Goal: Obtain resource: Download file/media

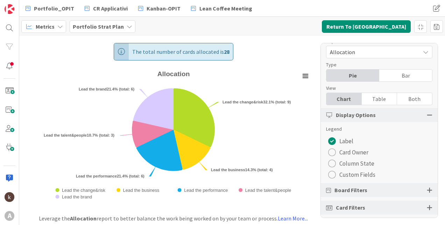
scroll to position [13, 0]
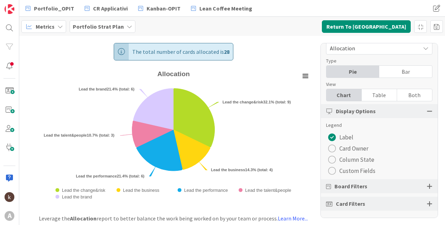
click at [427, 187] on div at bounding box center [430, 186] width 6 height 6
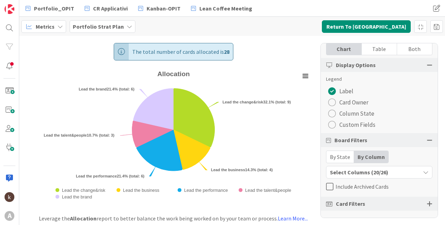
click at [346, 156] on div "By State" at bounding box center [340, 157] width 28 height 12
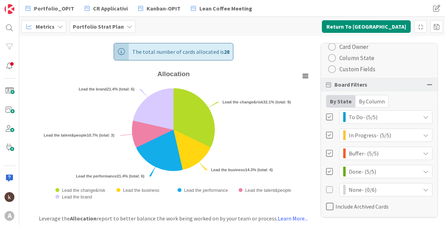
scroll to position [135, 0]
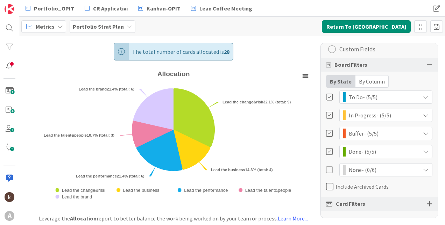
click at [333, 95] on div at bounding box center [330, 97] width 8 height 8
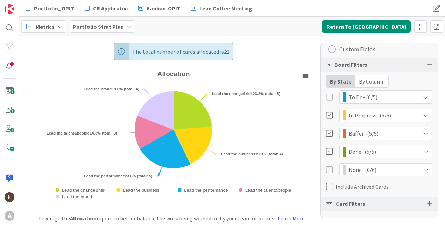
click at [332, 116] on div at bounding box center [330, 116] width 8 height 8
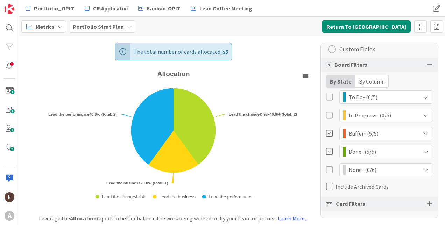
click at [329, 152] on div at bounding box center [330, 152] width 8 height 8
click at [301, 76] on rect "Allocation" at bounding box center [305, 76] width 10 height 10
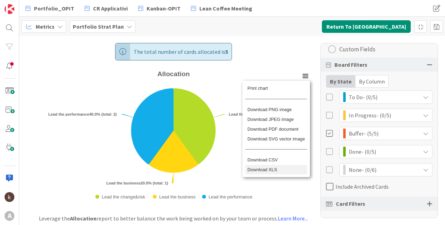
click at [280, 173] on li "Download XLS" at bounding box center [276, 170] width 62 height 10
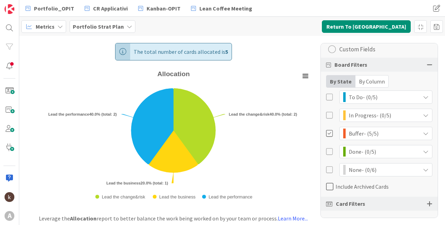
click at [367, 81] on div "By Column" at bounding box center [371, 82] width 33 height 12
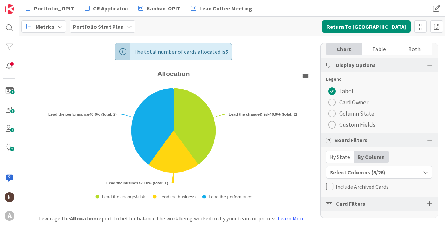
click at [421, 168] on button "Select Columns (5/26)" at bounding box center [379, 172] width 106 height 13
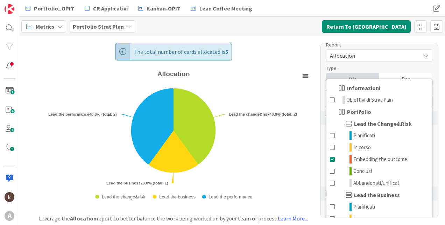
scroll to position [0, 0]
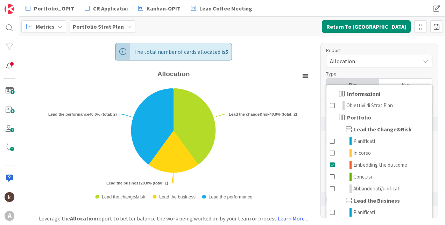
click at [403, 76] on div "Type" at bounding box center [375, 73] width 99 height 7
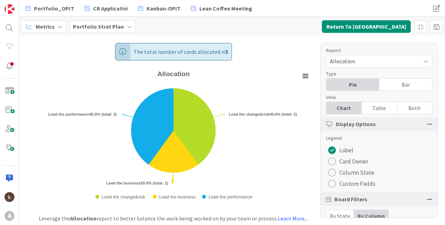
scroll to position [59, 0]
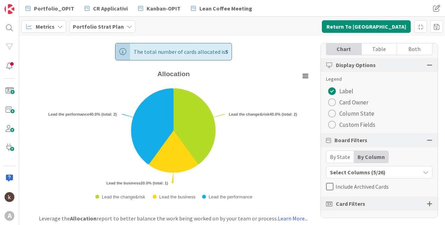
click at [340, 160] on div "By State" at bounding box center [340, 157] width 28 height 12
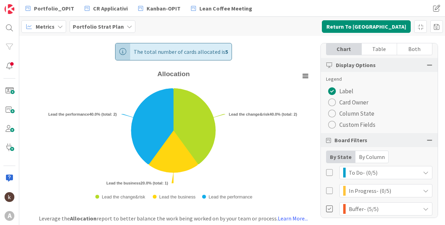
click at [329, 174] on div at bounding box center [330, 173] width 8 height 8
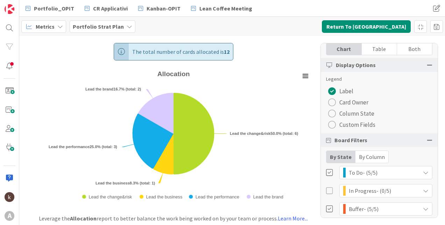
click at [327, 192] on div at bounding box center [330, 191] width 8 height 8
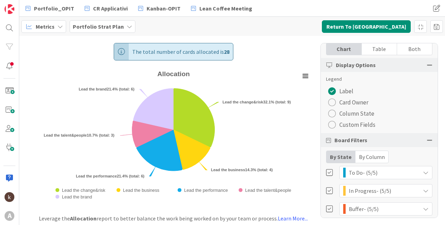
scroll to position [129, 0]
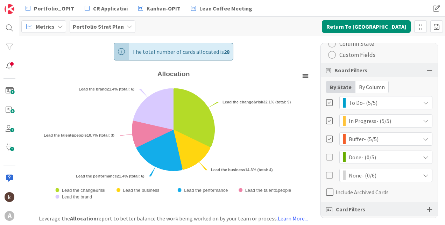
click at [329, 155] on div at bounding box center [330, 157] width 8 height 8
click at [330, 157] on div at bounding box center [330, 157] width 8 height 8
click at [330, 141] on div at bounding box center [330, 139] width 8 height 8
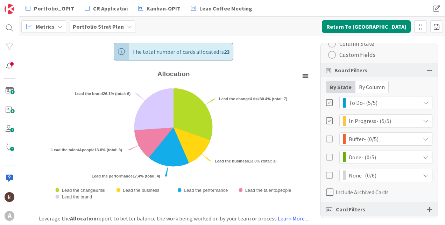
click at [332, 120] on div at bounding box center [330, 121] width 8 height 8
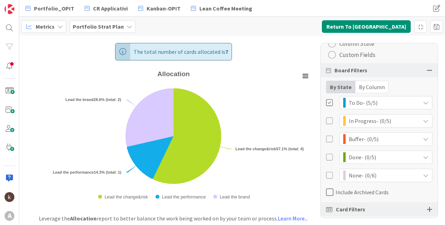
click at [328, 125] on div "In Progress - (0/5)" at bounding box center [379, 120] width 106 height 13
click at [329, 116] on div "In Progress - (0/5)" at bounding box center [379, 120] width 106 height 13
click at [329, 121] on div at bounding box center [330, 121] width 8 height 8
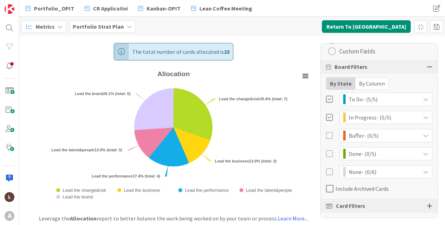
scroll to position [135, 0]
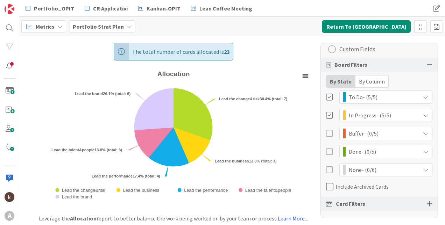
click at [420, 204] on div "Card Filters" at bounding box center [379, 204] width 117 height 14
click at [427, 202] on div at bounding box center [430, 204] width 6 height 6
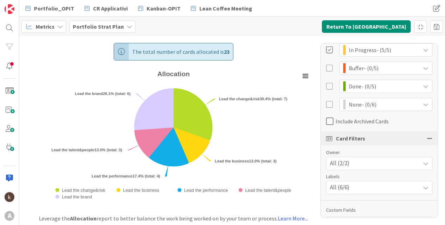
scroll to position [218, 0]
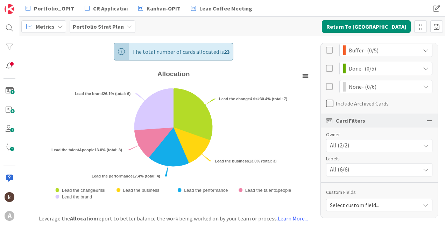
click at [406, 210] on span "Select custom field..." at bounding box center [373, 205] width 87 height 10
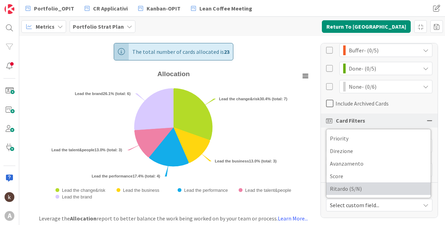
click at [405, 192] on span "Ritardo (S/N)" at bounding box center [378, 189] width 97 height 10
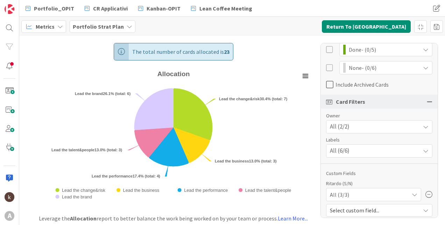
scroll to position [242, 0]
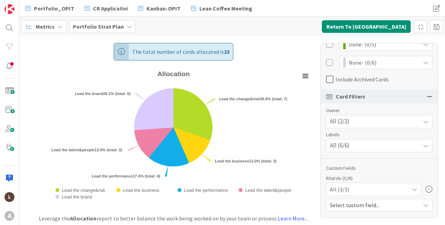
click at [400, 207] on span "Select custom field..." at bounding box center [373, 205] width 87 height 10
click at [369, 208] on span "Select custom field..." at bounding box center [373, 205] width 87 height 10
click at [379, 186] on div "All (3/3)" at bounding box center [373, 189] width 87 height 13
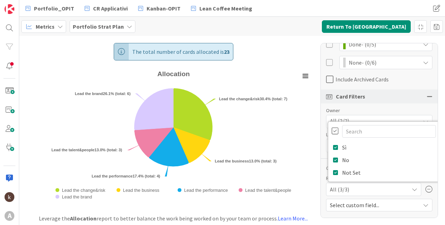
scroll to position [242, 2]
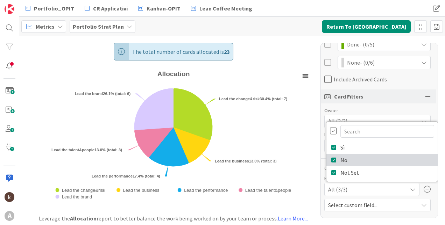
click at [331, 159] on icon at bounding box center [334, 160] width 6 height 10
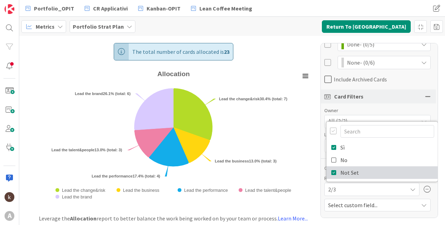
click at [331, 174] on icon at bounding box center [334, 172] width 6 height 10
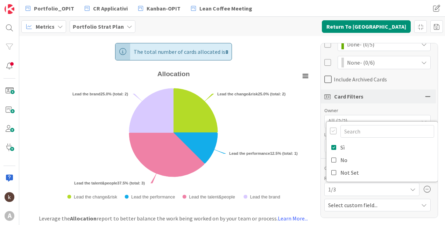
click at [302, 163] on rect "Allocation" at bounding box center [173, 137] width 279 height 139
click at [402, 186] on div "1/3" at bounding box center [373, 189] width 87 height 13
click at [330, 130] on div at bounding box center [333, 131] width 7 height 8
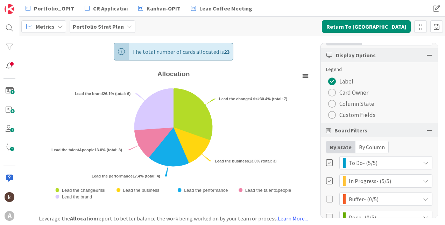
scroll to position [70, 0]
click at [352, 101] on span "Column State" at bounding box center [356, 103] width 35 height 10
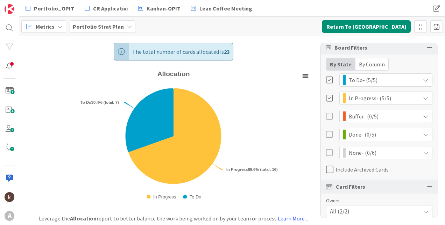
scroll to position [242, 0]
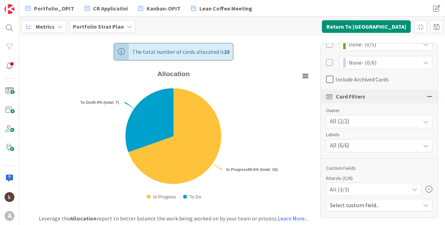
click at [412, 187] on icon at bounding box center [415, 190] width 6 height 6
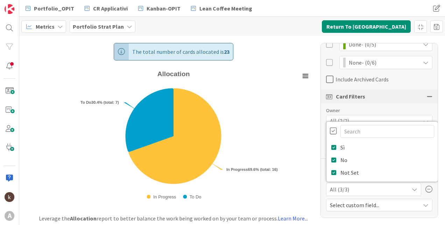
click at [330, 130] on div at bounding box center [333, 131] width 7 height 8
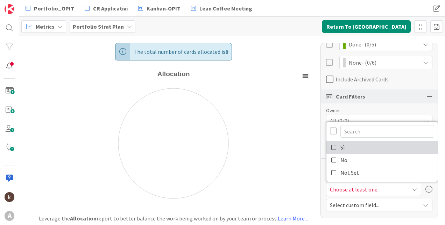
click at [331, 147] on icon at bounding box center [334, 147] width 6 height 10
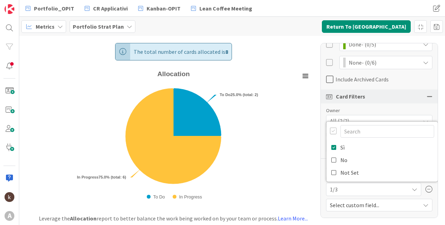
click at [330, 130] on div at bounding box center [333, 131] width 7 height 8
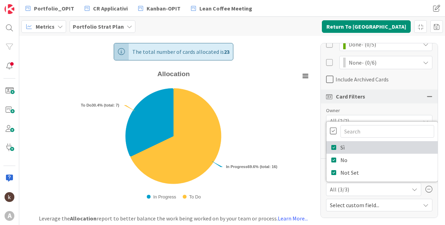
scroll to position [102, 0]
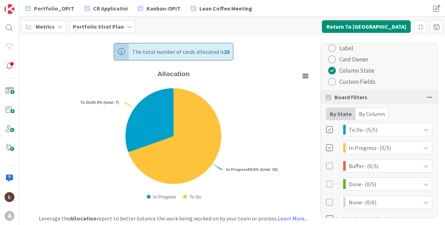
click at [368, 82] on span "Custom Fields" at bounding box center [357, 82] width 36 height 10
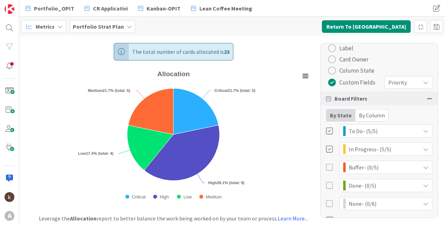
click at [386, 82] on div "Priority" at bounding box center [408, 82] width 48 height 13
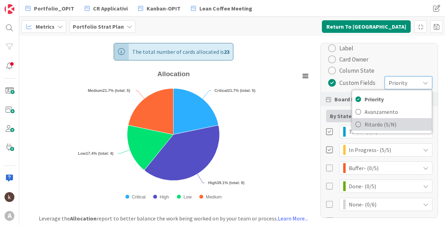
click at [364, 127] on span "Ritardo (S/N)" at bounding box center [396, 124] width 64 height 10
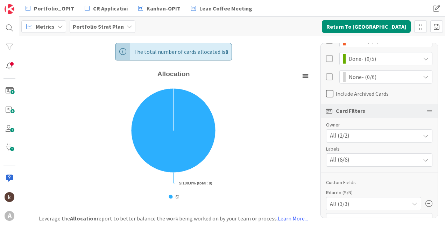
scroll to position [249, 0]
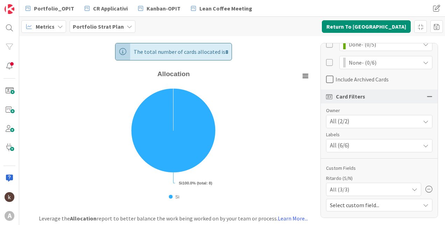
click at [333, 183] on div "All (3/3)" at bounding box center [373, 189] width 87 height 13
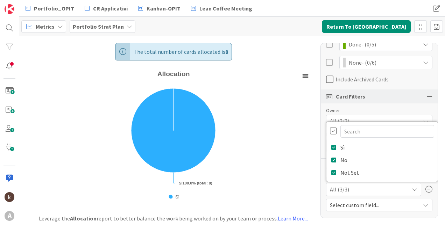
click at [425, 186] on icon at bounding box center [428, 189] width 7 height 7
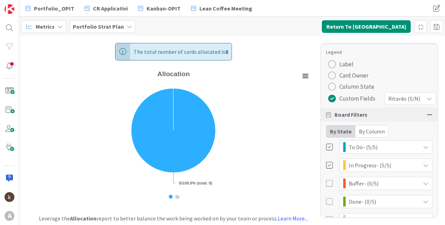
scroll to position [85, 0]
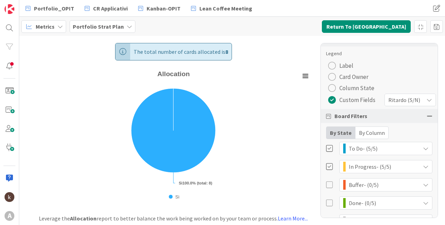
click at [365, 135] on div "By Column" at bounding box center [371, 133] width 33 height 12
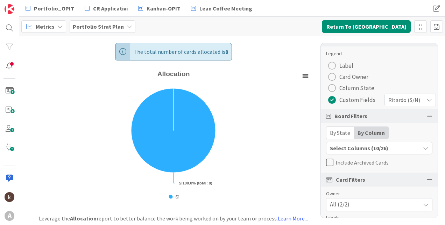
click at [390, 101] on span "Ritardo (S/N)" at bounding box center [404, 100] width 32 height 10
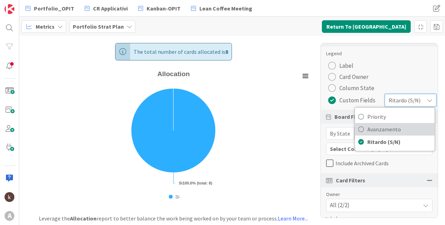
click at [379, 135] on link "Avanzamento" at bounding box center [395, 129] width 80 height 13
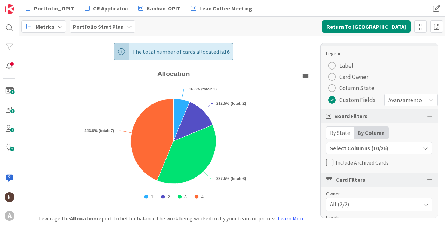
click at [402, 100] on span "Avanzamento" at bounding box center [405, 100] width 34 height 10
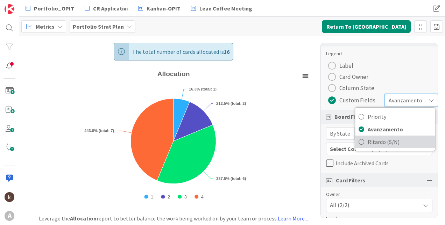
click at [383, 140] on span "Ritardo (S/N)" at bounding box center [399, 142] width 64 height 10
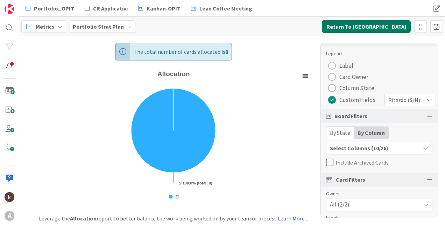
click at [384, 30] on button "Return To [GEOGRAPHIC_DATA]" at bounding box center [366, 26] width 89 height 13
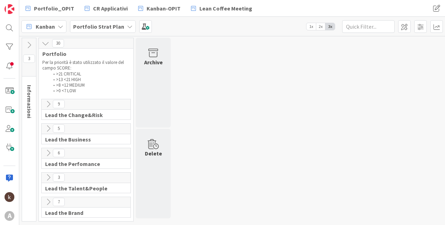
click at [48, 105] on icon at bounding box center [48, 104] width 8 height 8
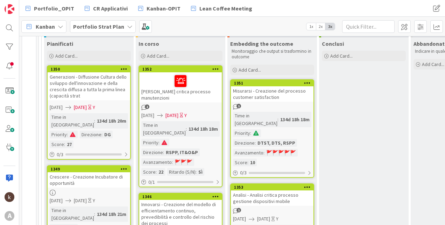
scroll to position [105, 0]
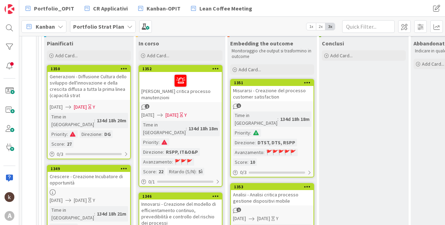
click at [87, 89] on div "Generazioni - Diffusione Cultura dello sviluppo dell'innovazione e della cresci…" at bounding box center [89, 86] width 83 height 28
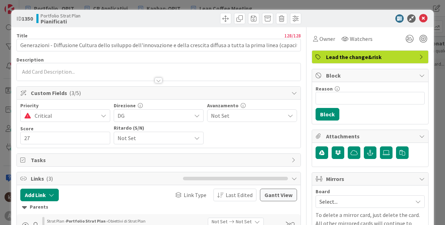
click at [121, 138] on span "Not Set" at bounding box center [152, 138] width 70 height 10
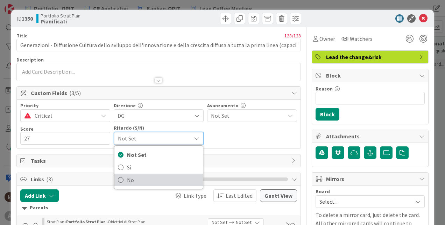
click at [123, 181] on link "No" at bounding box center [158, 180] width 88 height 13
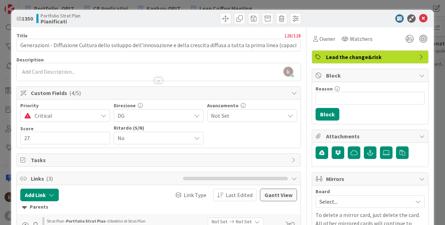
click at [419, 17] on icon at bounding box center [423, 18] width 8 height 8
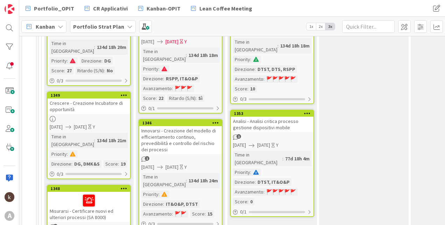
scroll to position [210, 0]
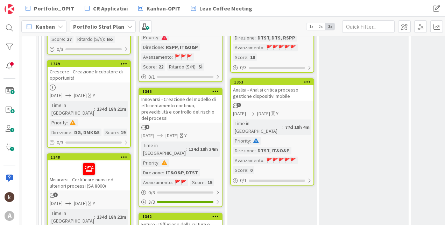
click at [105, 61] on div "1349" at bounding box center [89, 64] width 83 height 6
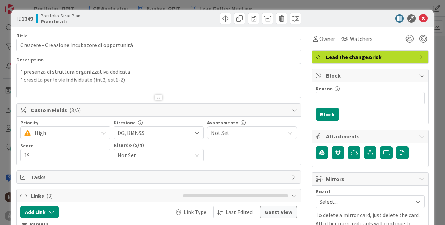
click at [240, 132] on span "Not Set" at bounding box center [248, 133] width 74 height 10
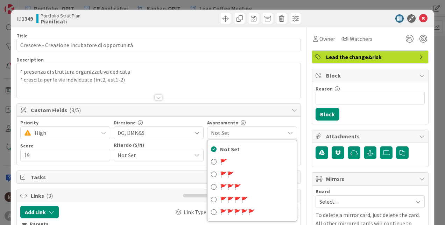
click at [240, 132] on span "Not Set" at bounding box center [248, 133] width 74 height 10
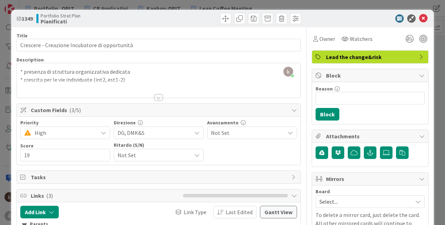
click at [190, 149] on div "Not Set" at bounding box center [159, 155] width 90 height 13
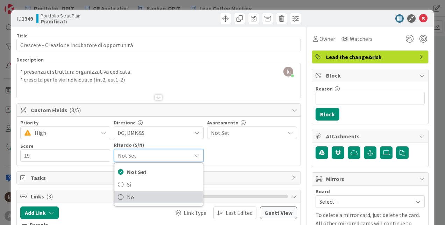
click at [176, 199] on span "No" at bounding box center [163, 197] width 72 height 10
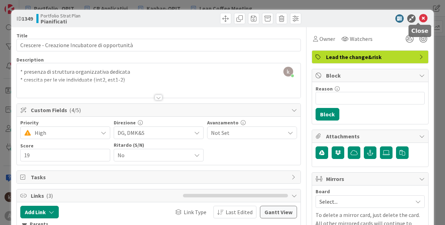
click at [419, 18] on icon at bounding box center [423, 18] width 8 height 8
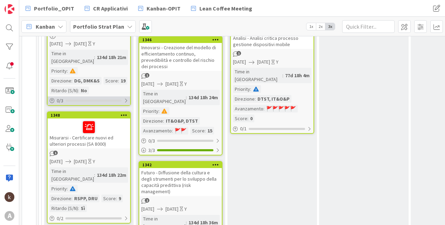
scroll to position [280, 0]
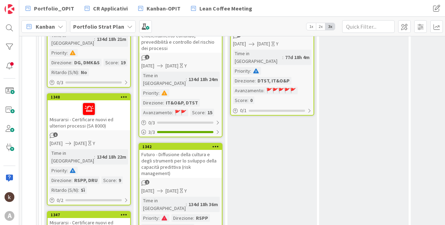
click at [124, 102] on div at bounding box center [89, 109] width 78 height 15
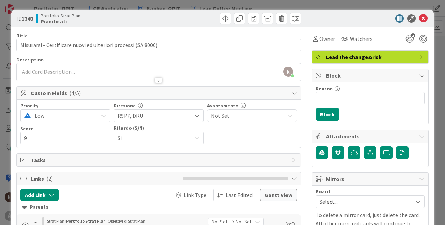
click at [424, 15] on div "ID 1348 Portfolio Strat Plan Pianificati" at bounding box center [222, 18] width 422 height 17
click at [419, 20] on icon at bounding box center [423, 18] width 8 height 8
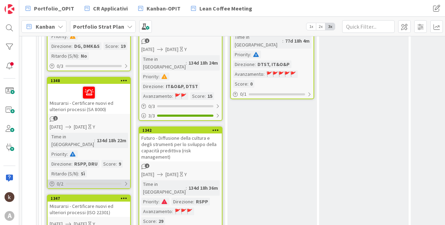
scroll to position [350, 0]
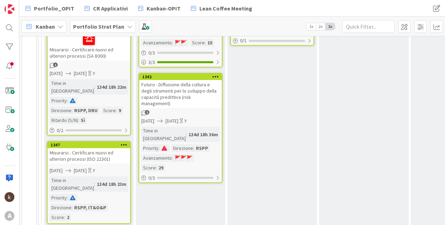
click at [116, 177] on div "Time in Column : 134d 18h 23m Priority : Direzione : RSPP, IT&O&P Score : 2" at bounding box center [89, 199] width 78 height 45
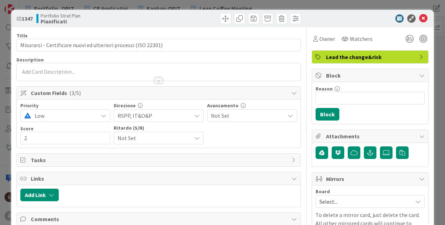
click at [181, 137] on span "Not Set" at bounding box center [152, 138] width 70 height 10
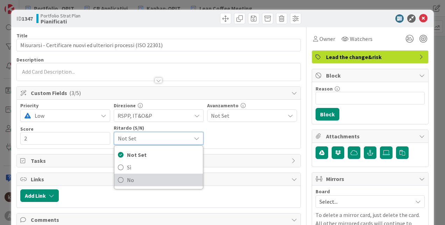
click at [156, 175] on span "No" at bounding box center [163, 180] width 72 height 10
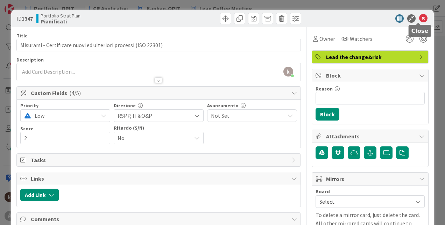
click at [419, 22] on icon at bounding box center [423, 18] width 8 height 8
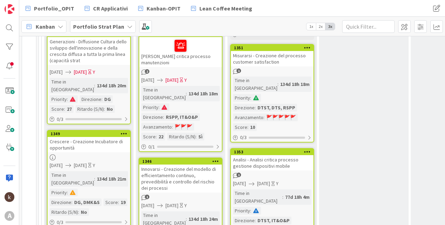
scroll to position [245, 0]
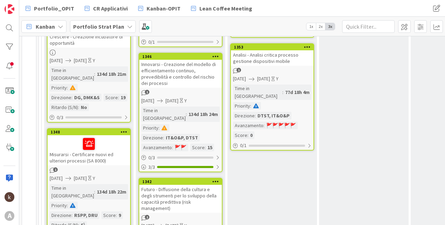
click at [190, 65] on div "Innovarsi - Creazione del modello di efficientamento continuo, prevedibilità e …" at bounding box center [180, 74] width 83 height 28
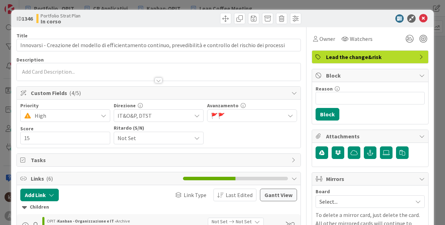
click at [165, 133] on span "Not Set" at bounding box center [152, 138] width 70 height 10
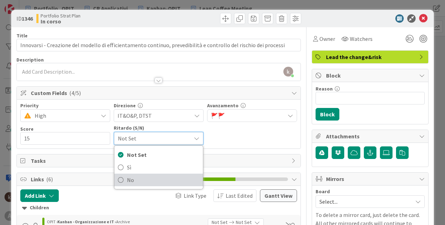
click at [143, 176] on span "No" at bounding box center [163, 180] width 72 height 10
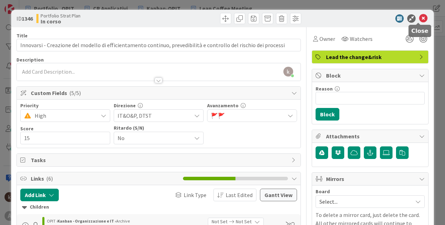
click at [419, 19] on icon at bounding box center [423, 18] width 8 height 8
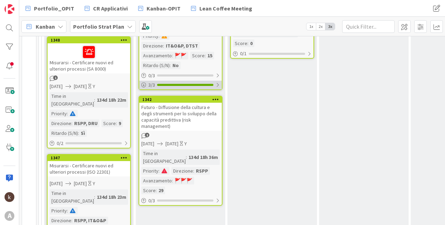
scroll to position [350, 0]
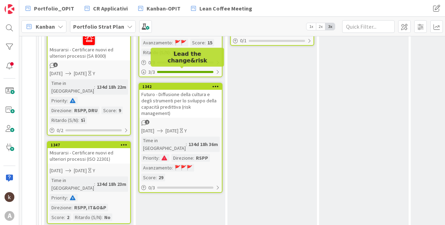
click at [181, 90] on div "Futuro - Diffusione della cultura e degli strumenti per lo sviluppo della capac…" at bounding box center [180, 104] width 83 height 28
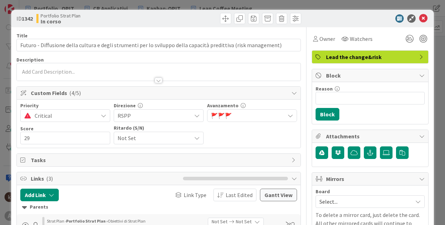
click at [157, 137] on span "Not Set" at bounding box center [152, 138] width 70 height 10
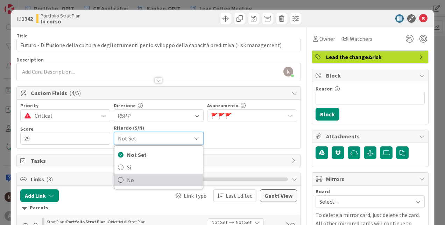
click at [140, 178] on span "No" at bounding box center [163, 180] width 72 height 10
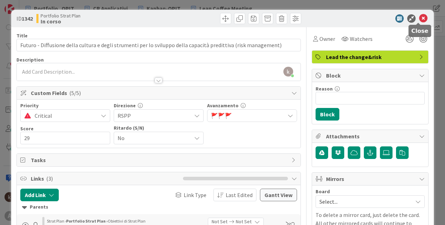
click at [419, 17] on icon at bounding box center [423, 18] width 8 height 8
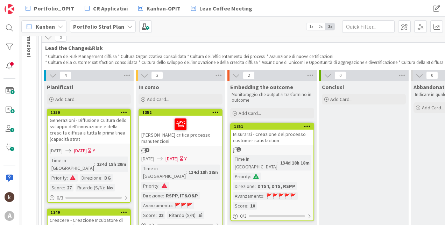
scroll to position [8, 0]
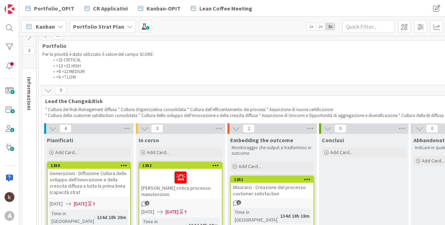
click at [46, 93] on icon at bounding box center [48, 91] width 8 height 8
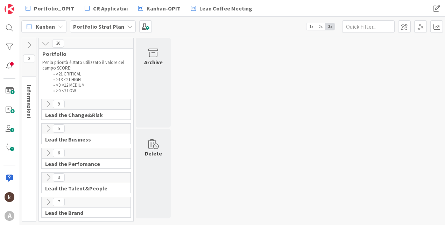
click at [46, 133] on div "5" at bounding box center [86, 129] width 89 height 10
click at [46, 129] on icon at bounding box center [48, 129] width 8 height 8
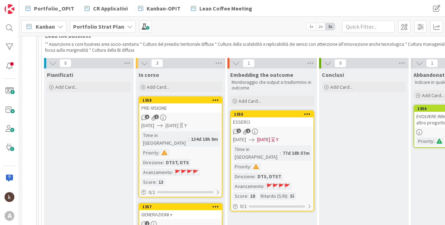
scroll to position [105, 0]
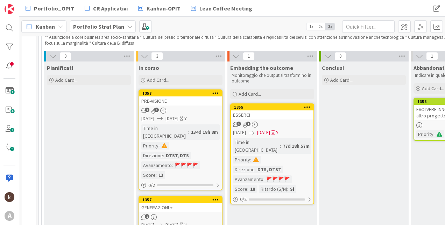
click at [191, 113] on div "2 1" at bounding box center [180, 111] width 83 height 6
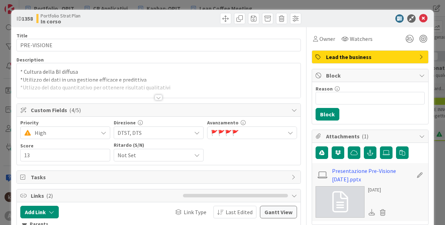
click at [141, 157] on span "Not Set" at bounding box center [152, 155] width 70 height 10
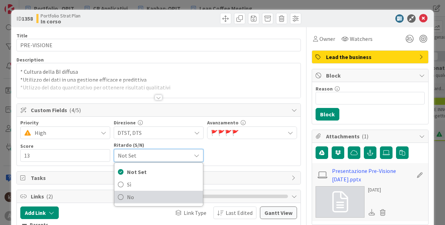
drag, startPoint x: 130, startPoint y: 195, endPoint x: 134, endPoint y: 192, distance: 4.8
click at [130, 195] on span "No" at bounding box center [163, 197] width 72 height 10
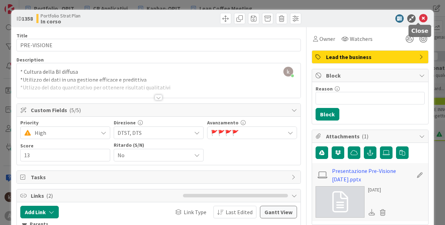
click at [419, 19] on icon at bounding box center [423, 18] width 8 height 8
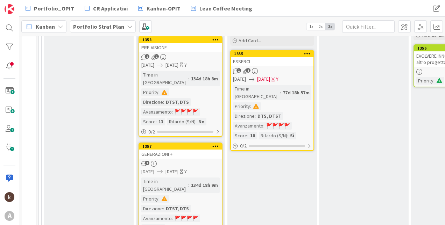
scroll to position [175, 0]
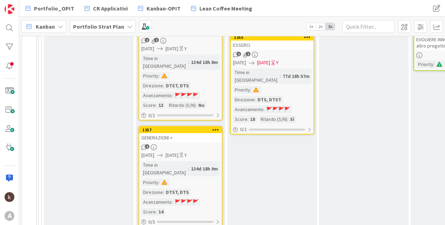
click at [199, 133] on div "GENERAZIONI +" at bounding box center [180, 137] width 83 height 9
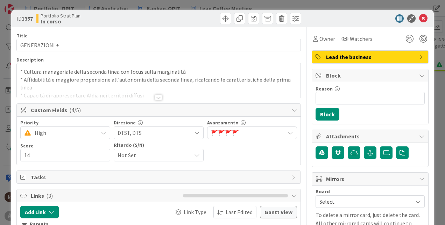
click at [121, 157] on span "Not Set" at bounding box center [152, 155] width 70 height 10
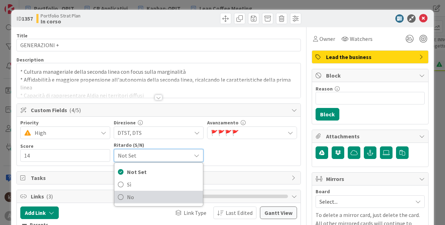
click at [124, 196] on link "No" at bounding box center [158, 197] width 88 height 13
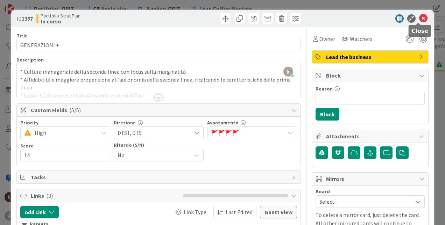
click at [422, 15] on icon at bounding box center [423, 18] width 8 height 8
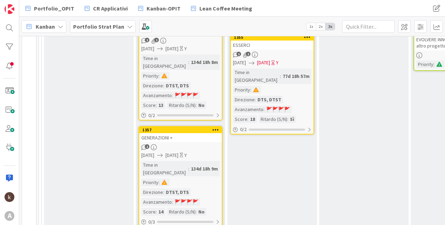
scroll to position [280, 0]
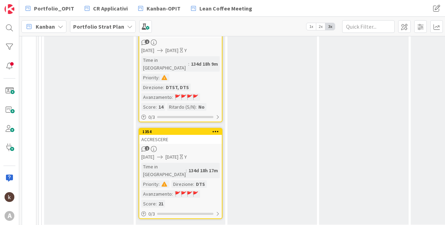
click at [178, 135] on div "ACCRESCERE" at bounding box center [180, 139] width 83 height 9
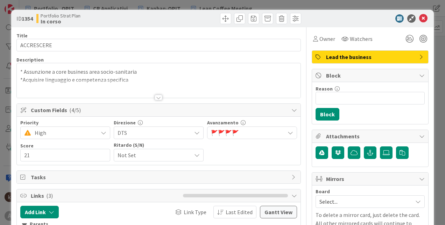
click at [177, 154] on span "Not Set" at bounding box center [152, 155] width 70 height 10
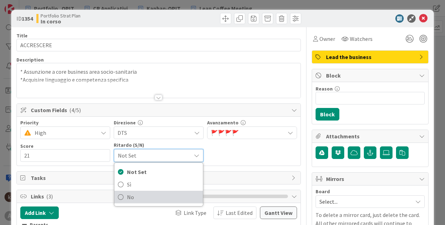
drag, startPoint x: 158, startPoint y: 196, endPoint x: 205, endPoint y: 169, distance: 53.9
click at [158, 196] on span "No" at bounding box center [163, 197] width 72 height 10
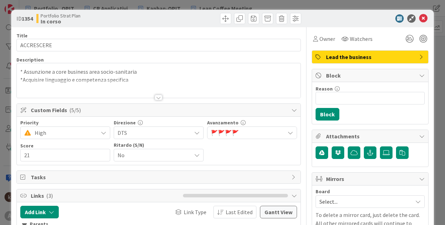
click at [422, 17] on div at bounding box center [367, 18] width 124 height 8
click at [419, 19] on icon at bounding box center [423, 18] width 8 height 8
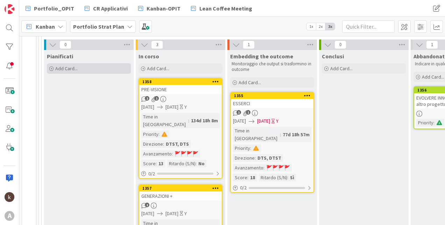
scroll to position [47, 0]
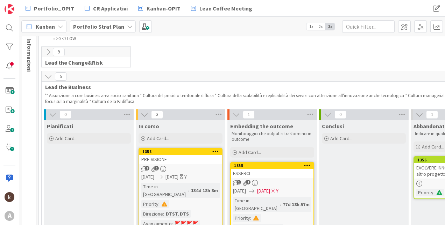
click at [52, 73] on icon at bounding box center [48, 77] width 8 height 8
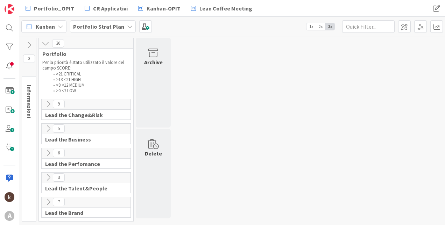
click at [48, 153] on icon at bounding box center [48, 153] width 8 height 8
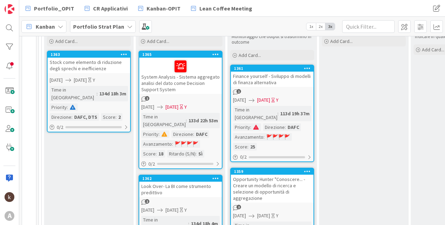
scroll to position [175, 0]
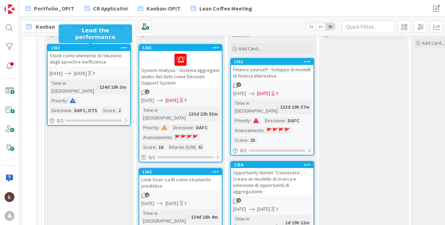
click at [76, 59] on div "Stock come elemento di riduzione degli sprechi e inefficienze" at bounding box center [89, 58] width 83 height 15
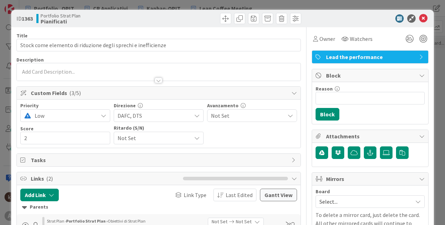
click at [144, 143] on div "Not Set" at bounding box center [159, 138] width 90 height 13
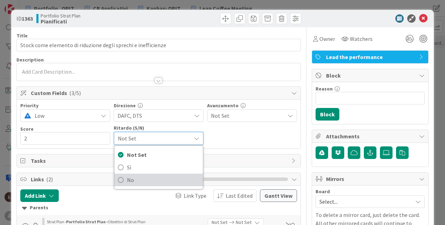
drag, startPoint x: 134, startPoint y: 178, endPoint x: 164, endPoint y: 165, distance: 32.9
click at [134, 178] on span "No" at bounding box center [163, 180] width 72 height 10
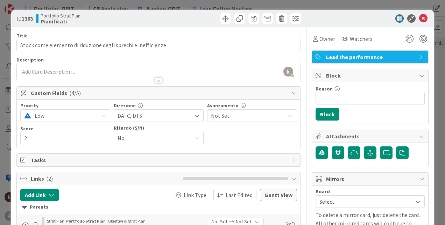
click at [419, 23] on div "ID 1363 Portfolio Strat Plan Pianificati" at bounding box center [222, 18] width 422 height 17
click at [419, 19] on icon at bounding box center [423, 18] width 8 height 8
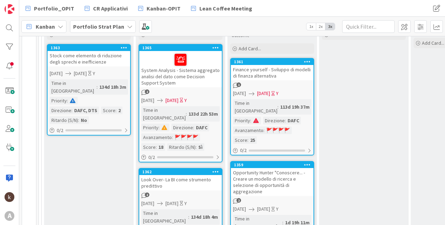
click at [199, 62] on div at bounding box center [180, 59] width 78 height 15
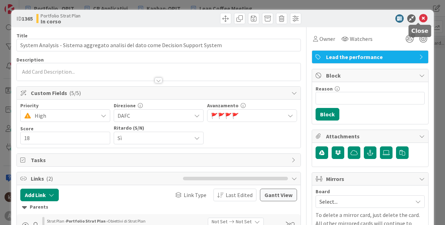
click at [419, 20] on icon at bounding box center [423, 18] width 8 height 8
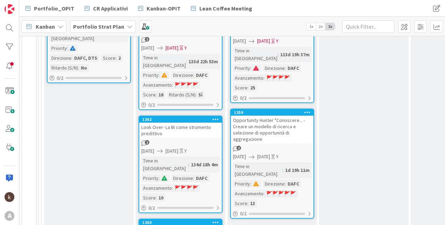
scroll to position [245, 0]
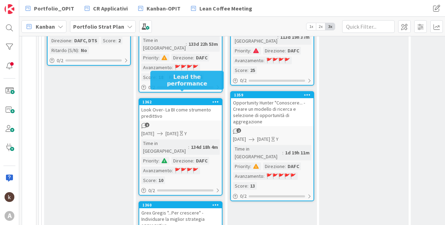
click at [201, 100] on div "1362" at bounding box center [181, 102] width 79 height 5
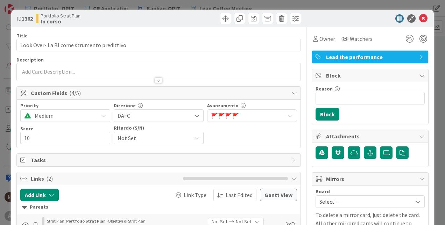
click at [188, 140] on div "Not Set" at bounding box center [159, 138] width 90 height 13
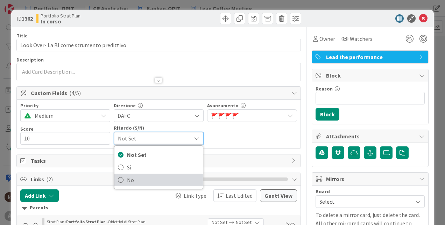
click at [143, 178] on span "No" at bounding box center [163, 180] width 72 height 10
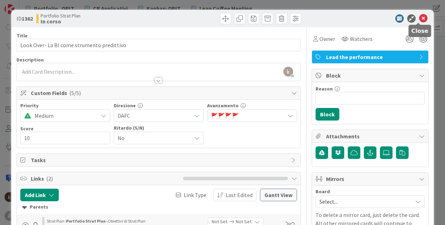
click at [419, 19] on icon at bounding box center [423, 18] width 8 height 8
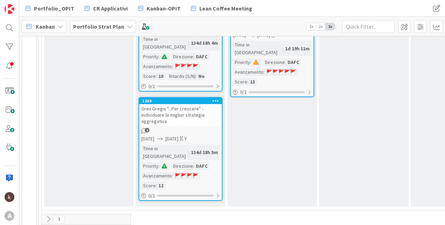
scroll to position [350, 0]
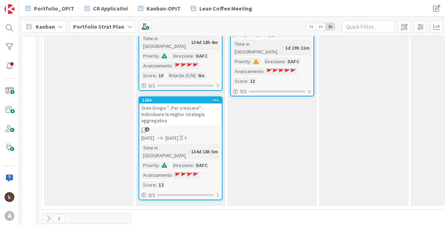
click at [207, 103] on div "Grex Gregis "...Per crescere" - Individuare la miglior strategia aggregativa" at bounding box center [180, 114] width 83 height 22
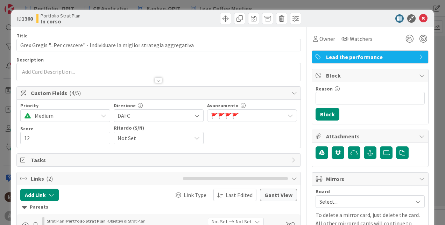
click at [161, 134] on span "Not Set" at bounding box center [152, 138] width 70 height 10
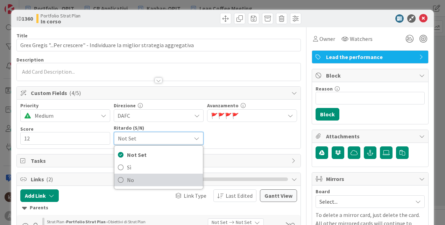
click at [137, 177] on span "No" at bounding box center [163, 180] width 72 height 10
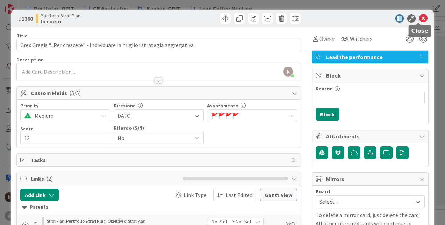
click at [421, 20] on icon at bounding box center [423, 18] width 8 height 8
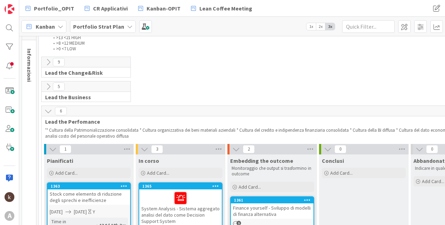
scroll to position [35, 0]
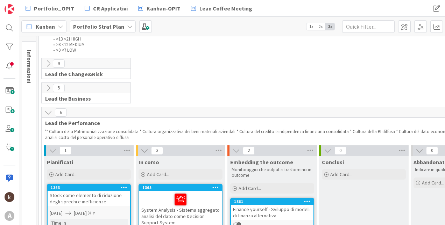
click at [44, 110] on button at bounding box center [48, 112] width 9 height 9
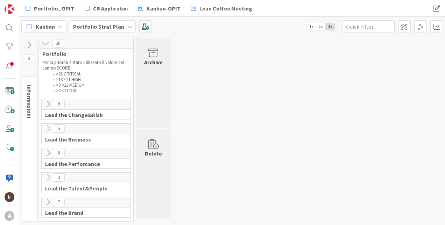
scroll to position [0, 0]
click at [47, 177] on icon at bounding box center [48, 178] width 8 height 8
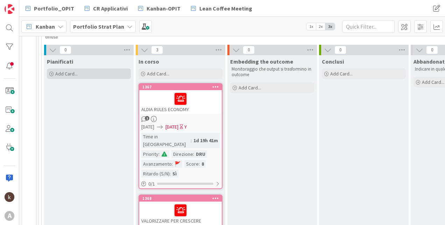
scroll to position [105, 0]
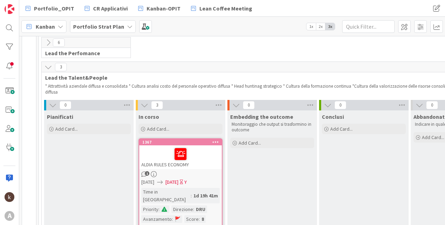
click at [49, 70] on icon at bounding box center [48, 67] width 8 height 8
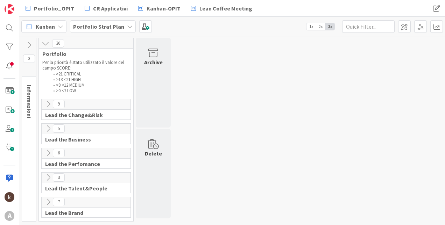
scroll to position [0, 0]
click at [45, 204] on icon at bounding box center [48, 202] width 8 height 8
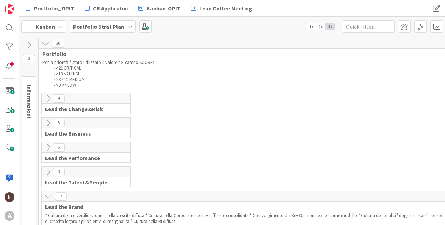
scroll to position [140, 0]
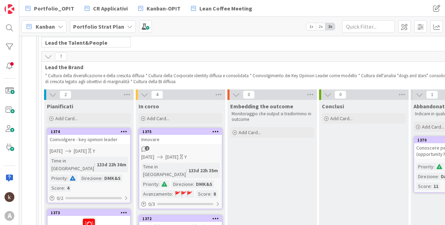
click at [169, 144] on div "1375 Innovare 2 [DATE] [DATE] Y Time in Column : 133d 22h 35m Priority : Direzi…" at bounding box center [180, 168] width 84 height 81
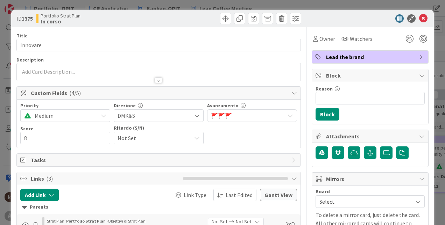
click at [187, 139] on div "Not Set" at bounding box center [159, 138] width 90 height 13
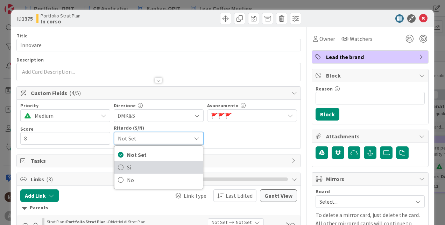
click at [156, 172] on span "Sì" at bounding box center [163, 167] width 72 height 10
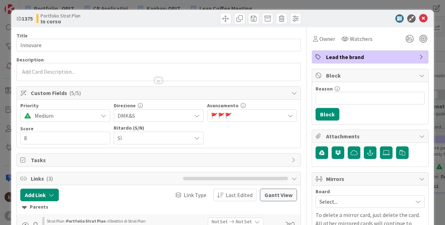
click at [151, 135] on span "Sì" at bounding box center [152, 138] width 70 height 10
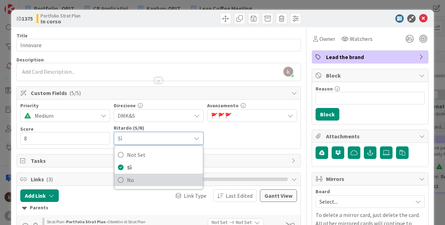
click at [136, 180] on span "No" at bounding box center [163, 180] width 72 height 10
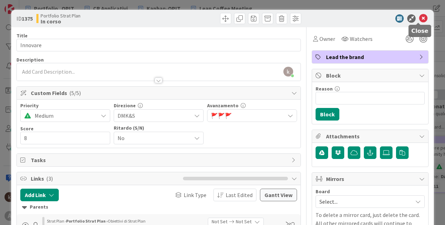
click at [419, 18] on icon at bounding box center [423, 18] width 8 height 8
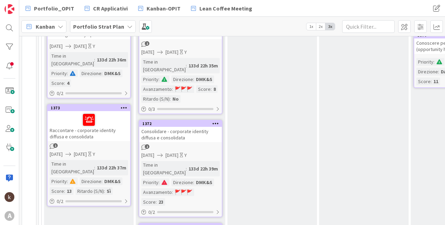
scroll to position [280, 0]
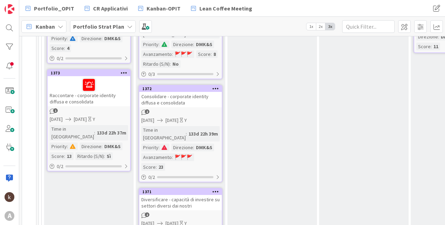
click at [189, 97] on div "Consolidare - corporate identity diffusa e consolidata" at bounding box center [180, 99] width 83 height 15
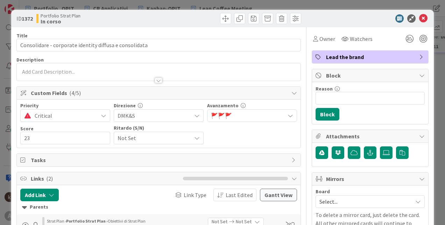
click at [153, 134] on span "Not Set" at bounding box center [152, 138] width 70 height 10
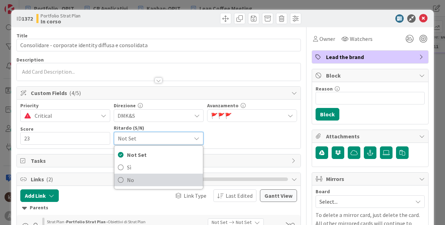
drag, startPoint x: 142, startPoint y: 179, endPoint x: 201, endPoint y: 138, distance: 71.9
click at [141, 180] on span "No" at bounding box center [163, 180] width 72 height 10
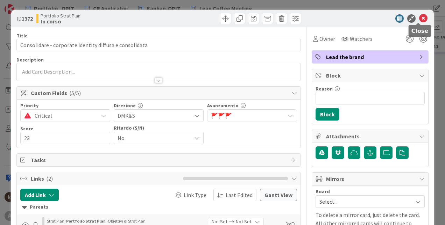
click at [421, 17] on icon at bounding box center [423, 18] width 8 height 8
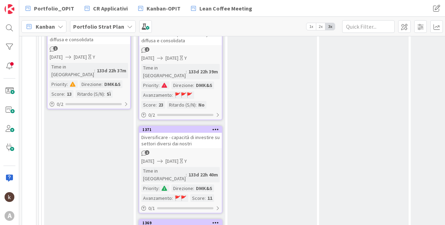
scroll to position [350, 0]
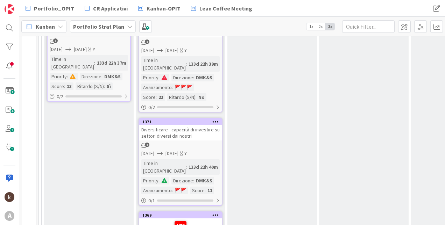
click at [186, 125] on div "Diversificare - capacità di investire su settori diversi dai nostri" at bounding box center [180, 132] width 83 height 15
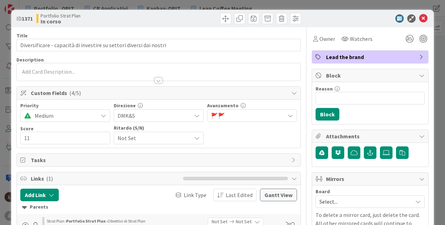
click at [162, 145] on div "Priority Medium Direzione DMK&S Avanzamento 🚩 🚩 Score 2 / 32 11 Ritardo (S/N) N…" at bounding box center [159, 124] width 284 height 48
click at [149, 138] on span "Not Set" at bounding box center [152, 138] width 70 height 10
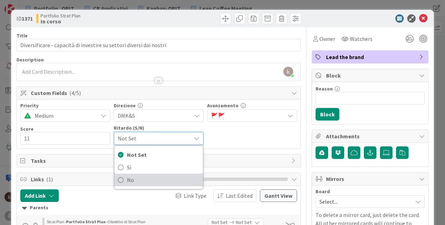
click at [136, 179] on span "No" at bounding box center [163, 180] width 72 height 10
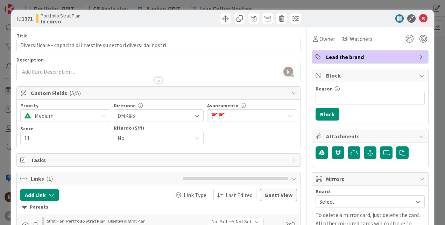
click at [424, 21] on div "ID 1371 Portfolio Strat Plan In corso" at bounding box center [222, 18] width 422 height 17
click at [419, 21] on icon at bounding box center [423, 18] width 8 height 8
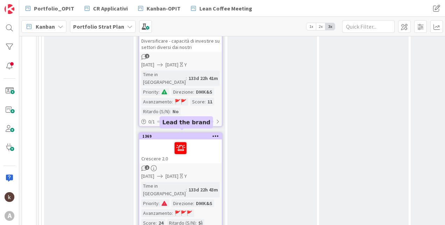
scroll to position [443, 0]
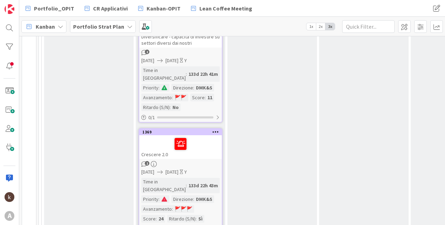
click at [194, 137] on div at bounding box center [180, 144] width 78 height 15
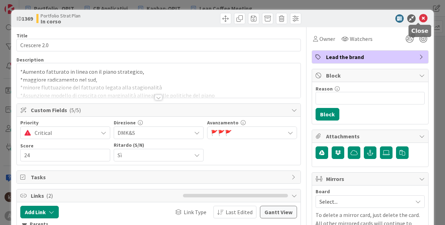
click at [423, 20] on div at bounding box center [367, 18] width 124 height 8
click at [419, 16] on icon at bounding box center [423, 18] width 8 height 8
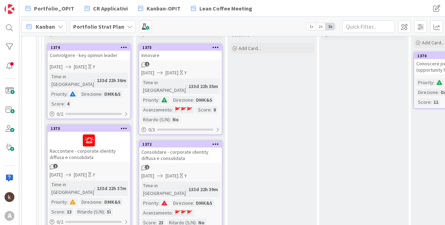
scroll to position [198, 0]
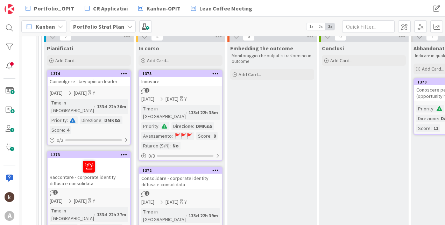
click at [95, 78] on div "Coinvolgere - key opinion leader" at bounding box center [89, 81] width 83 height 9
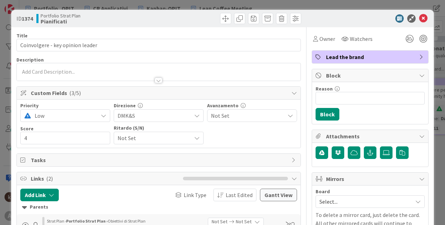
click at [143, 142] on span "Not Set" at bounding box center [152, 138] width 70 height 10
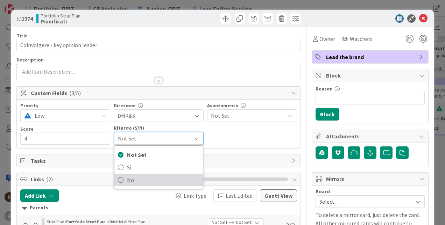
click at [133, 180] on span "No" at bounding box center [163, 180] width 72 height 10
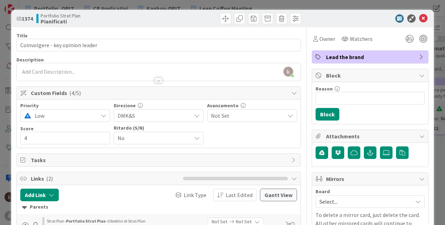
click at [421, 13] on div "ID 1374 Portfolio Strat Plan Pianificati" at bounding box center [222, 18] width 422 height 17
click at [419, 18] on icon at bounding box center [423, 18] width 8 height 8
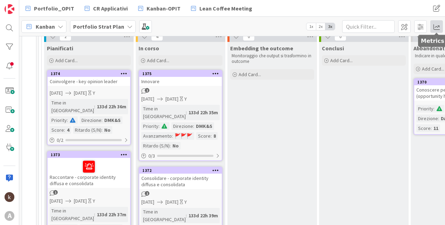
click at [433, 24] on span at bounding box center [436, 26] width 13 height 13
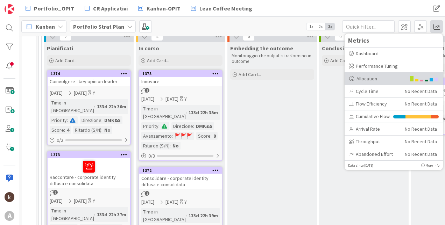
click at [391, 79] on div "Allocation" at bounding box center [377, 78] width 57 height 7
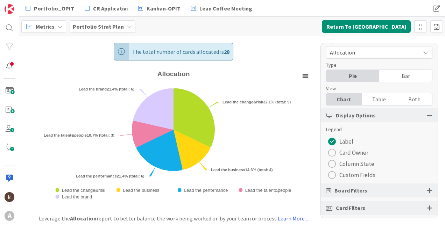
scroll to position [13, 0]
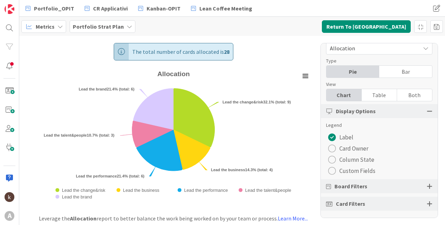
click at [427, 186] on div at bounding box center [430, 186] width 6 height 6
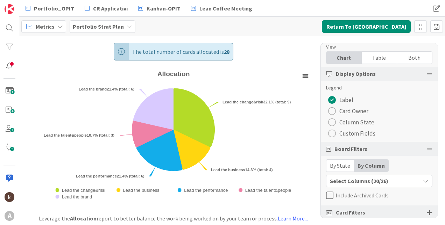
scroll to position [59, 0]
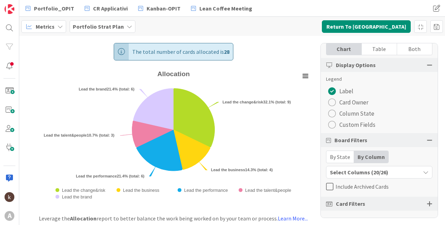
click at [347, 160] on div "By State" at bounding box center [340, 157] width 28 height 12
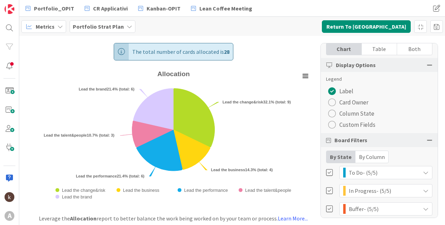
click at [327, 207] on div at bounding box center [330, 209] width 8 height 8
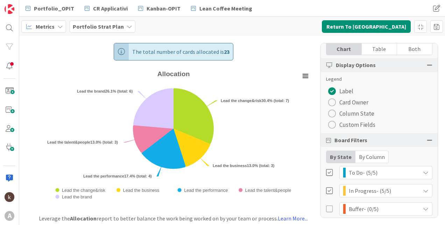
scroll to position [135, 0]
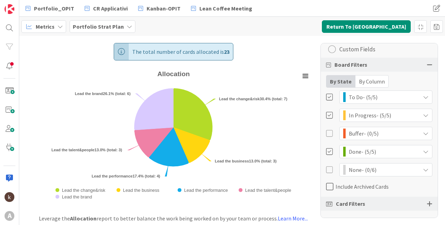
click at [333, 150] on div at bounding box center [330, 152] width 8 height 8
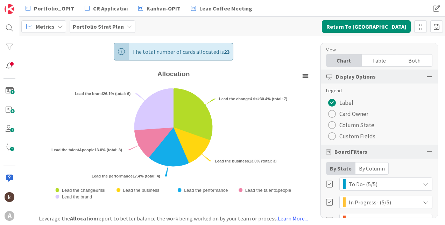
scroll to position [30, 0]
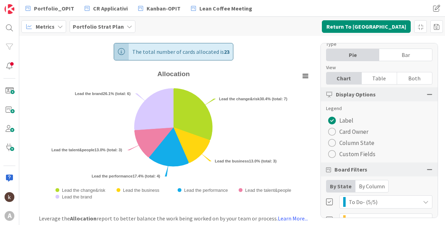
click at [337, 157] on button "Custom Fields" at bounding box center [351, 154] width 51 height 11
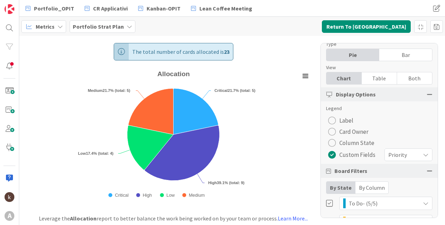
click at [398, 154] on span "Priority" at bounding box center [402, 155] width 28 height 10
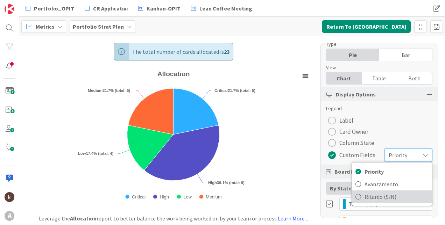
click at [395, 195] on span "Ritardo (S/N)" at bounding box center [396, 197] width 64 height 10
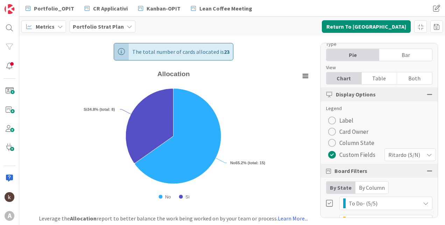
click at [407, 157] on span "Ritardo (S/N)" at bounding box center [404, 155] width 32 height 10
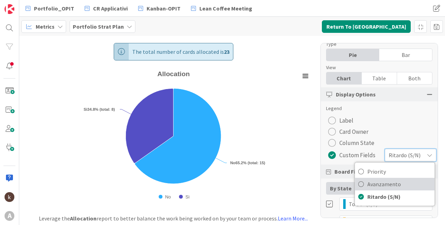
click at [387, 183] on span "Avanzamento" at bounding box center [399, 184] width 64 height 10
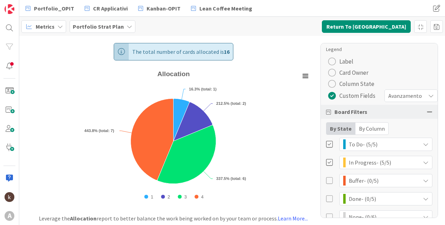
scroll to position [0, 0]
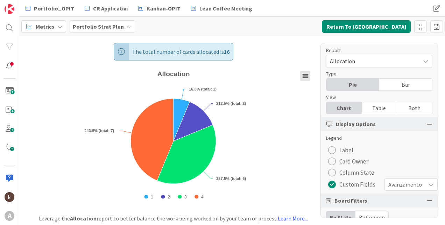
click at [307, 73] on rect "Allocation" at bounding box center [305, 76] width 10 height 10
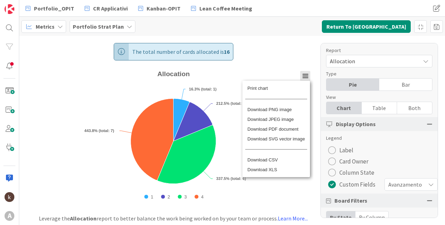
click at [307, 73] on div "Print chart Download PNG image Download JPEG image Download PDF document Downlo…" at bounding box center [276, 132] width 87 height 122
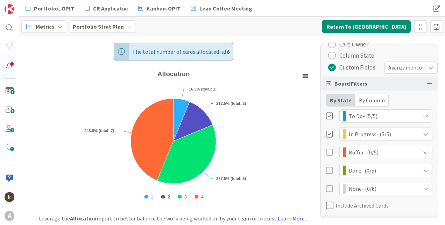
scroll to position [141, 0]
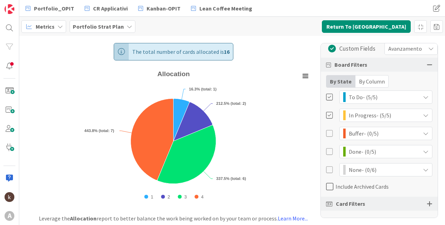
click at [328, 93] on div at bounding box center [330, 97] width 8 height 8
click at [305, 77] on rect "Allocation" at bounding box center [305, 76] width 10 height 10
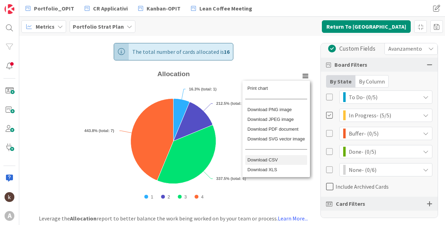
click at [273, 165] on li "Download CSV" at bounding box center [276, 160] width 62 height 10
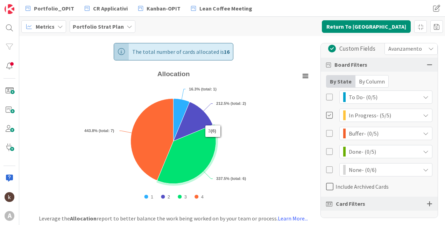
drag, startPoint x: 258, startPoint y: 93, endPoint x: 260, endPoint y: 90, distance: 4.0
click at [258, 92] on rect "Allocation" at bounding box center [173, 137] width 279 height 139
click at [304, 76] on icon "Allocation" at bounding box center [305, 75] width 5 height 3
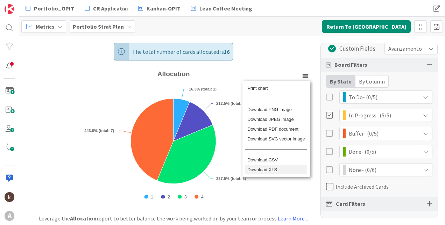
click at [271, 175] on li "Download XLS" at bounding box center [276, 170] width 62 height 10
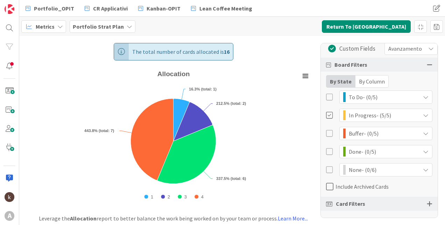
click at [328, 95] on div at bounding box center [330, 97] width 8 height 8
click at [331, 130] on div at bounding box center [330, 134] width 8 height 8
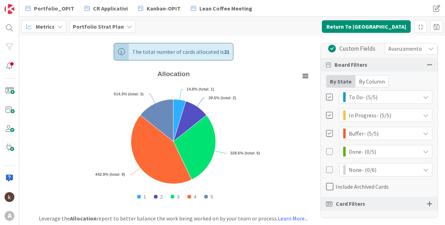
click at [330, 145] on div "Done - (0/5)" at bounding box center [379, 151] width 106 height 13
click at [329, 148] on div at bounding box center [330, 152] width 8 height 8
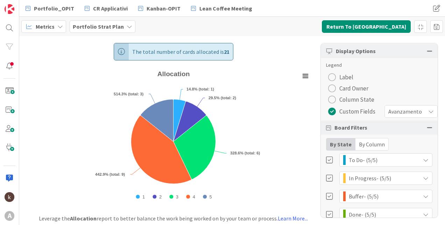
scroll to position [71, 0]
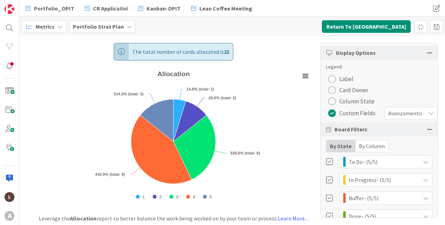
click at [399, 119] on div "Avanzamento" at bounding box center [410, 113] width 53 height 13
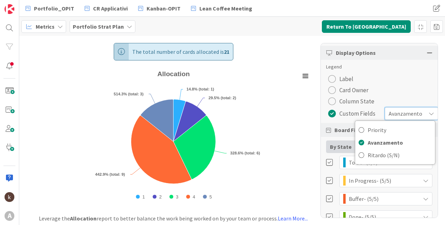
click at [399, 113] on span "Avanzamento" at bounding box center [405, 114] width 34 height 10
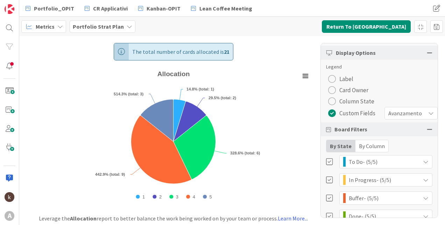
click at [359, 100] on span "Column State" at bounding box center [356, 101] width 35 height 10
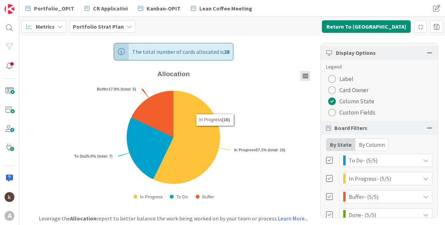
click at [304, 78] on icon "Allocation" at bounding box center [305, 75] width 5 height 3
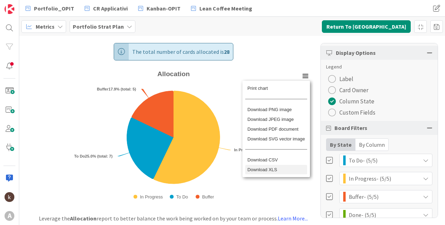
click at [278, 175] on li "Download XLS" at bounding box center [276, 170] width 62 height 10
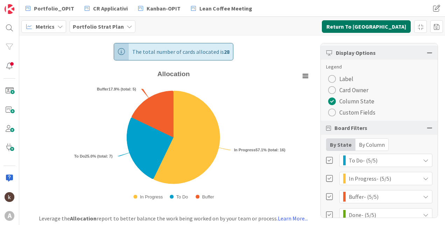
click at [366, 32] on button "Return To [GEOGRAPHIC_DATA]" at bounding box center [366, 26] width 89 height 13
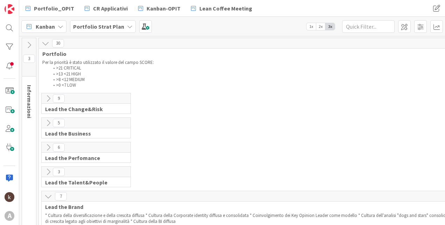
click at [49, 98] on icon at bounding box center [48, 99] width 8 height 8
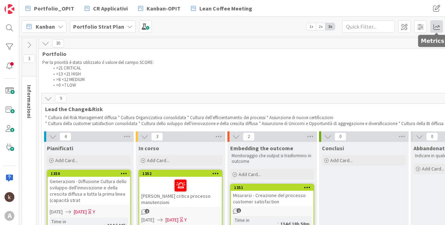
click at [437, 24] on span at bounding box center [436, 26] width 13 height 13
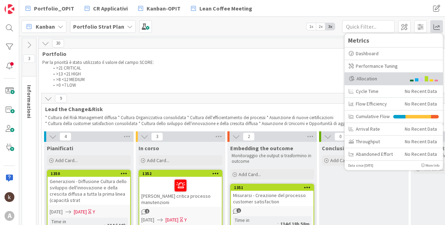
click at [368, 81] on div "Allocation" at bounding box center [377, 78] width 57 height 7
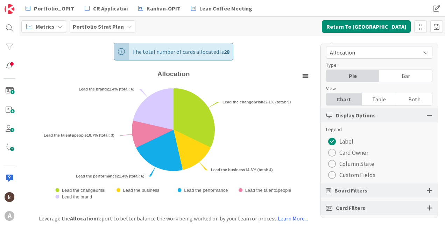
scroll to position [13, 0]
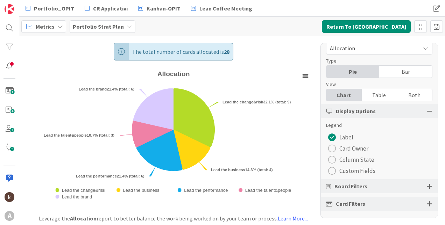
click at [350, 159] on span "Column State" at bounding box center [356, 160] width 35 height 10
